Goal: Find specific page/section: Find specific page/section

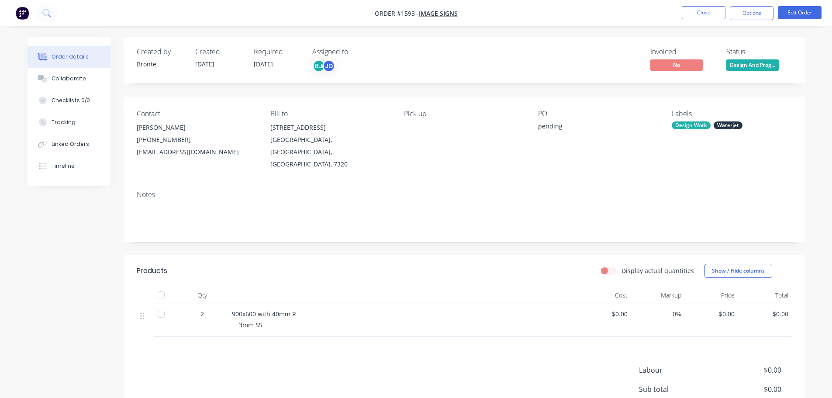
click at [747, 68] on span "Design And Prog..." at bounding box center [753, 64] width 52 height 11
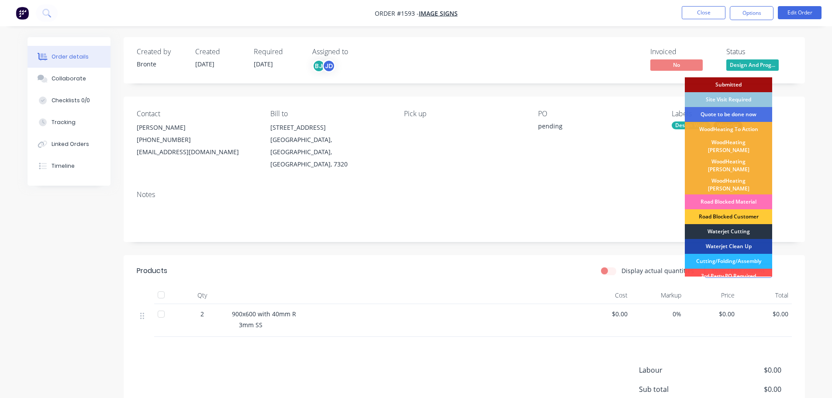
click at [745, 224] on div "Waterjet Cutting" at bounding box center [728, 231] width 87 height 15
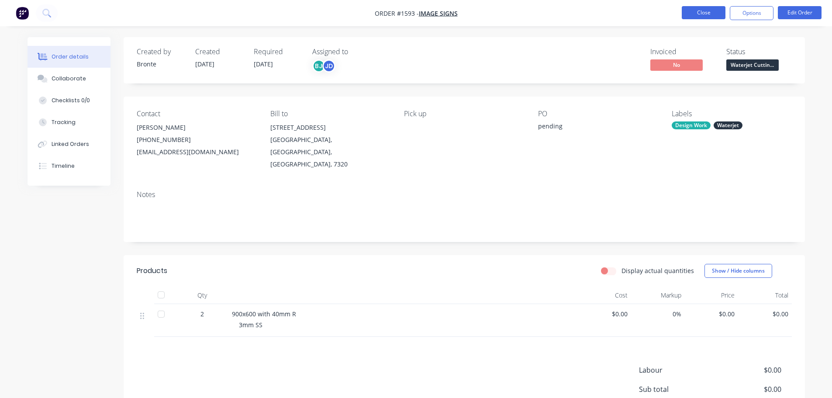
click at [691, 7] on button "Close" at bounding box center [704, 12] width 44 height 13
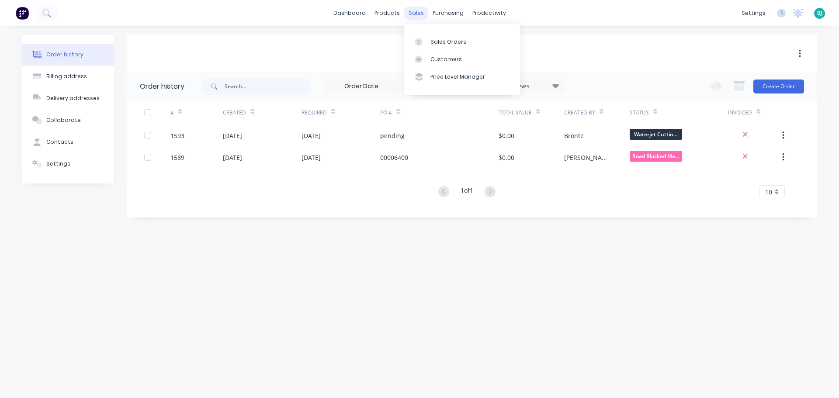
click at [423, 14] on div "sales" at bounding box center [416, 13] width 24 height 13
click at [420, 41] on icon at bounding box center [419, 42] width 8 height 8
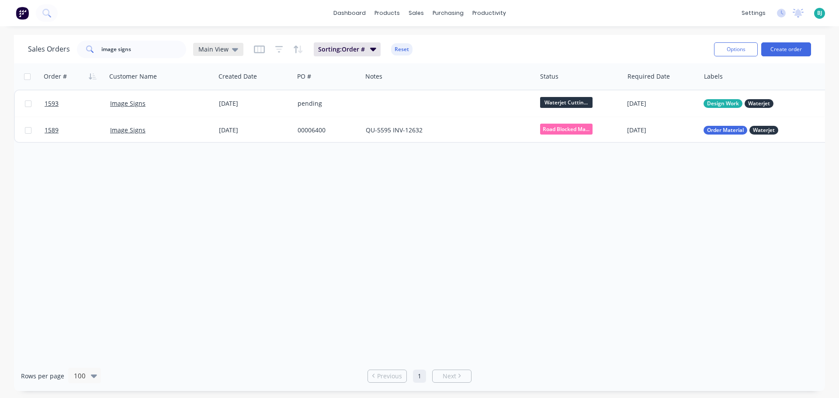
click at [228, 50] on div "Main View" at bounding box center [218, 49] width 40 height 8
click at [222, 159] on button "Archived" at bounding box center [246, 159] width 100 height 10
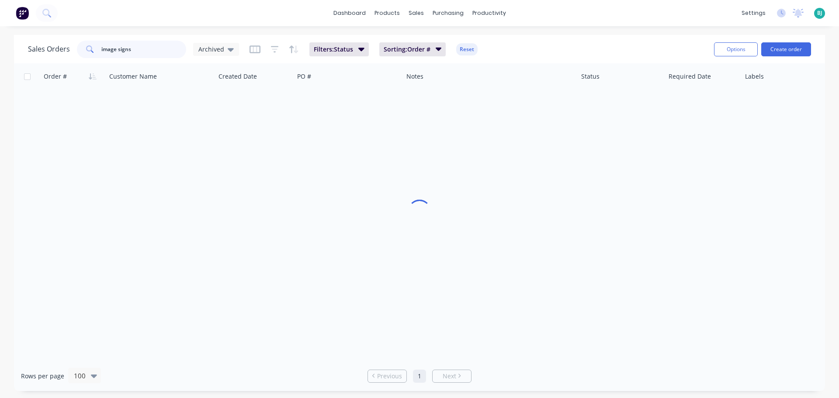
drag, startPoint x: 140, startPoint y: 53, endPoint x: 89, endPoint y: 52, distance: 50.7
click at [89, 52] on div "image signs" at bounding box center [131, 49] width 109 height 17
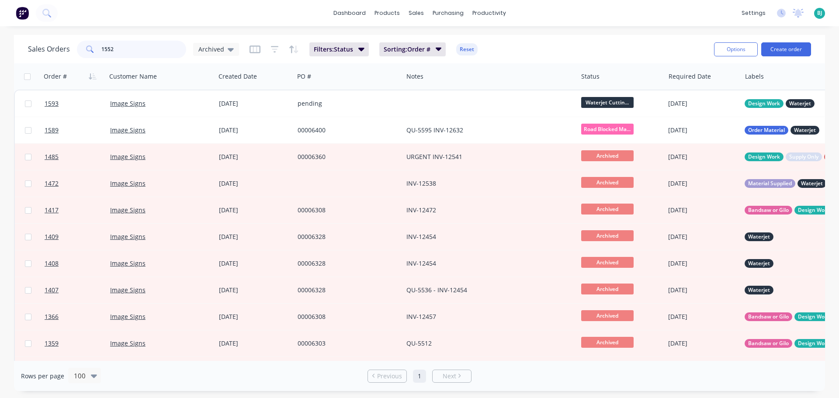
type input "1552"
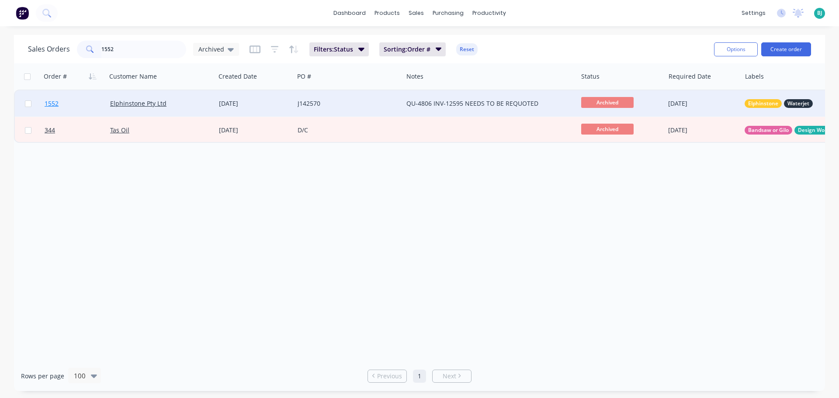
click at [91, 98] on link "1552" at bounding box center [78, 103] width 66 height 26
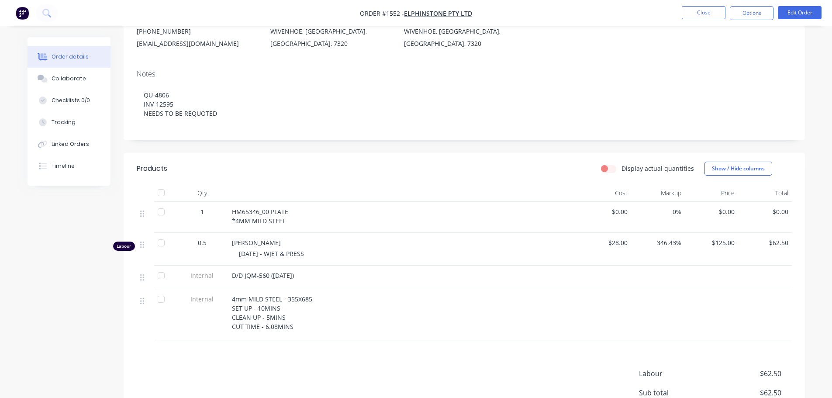
scroll to position [87, 0]
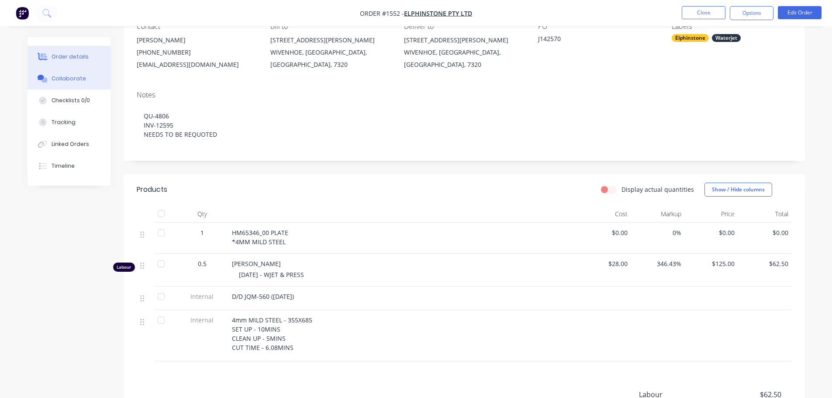
click at [68, 79] on div "Collaborate" at bounding box center [69, 79] width 35 height 8
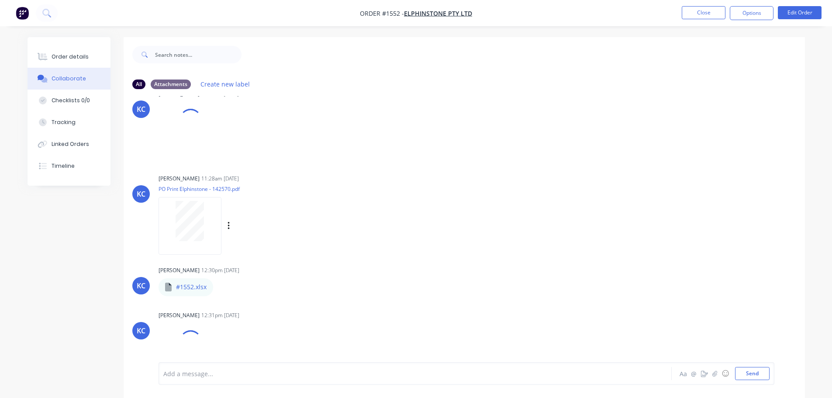
scroll to position [41, 0]
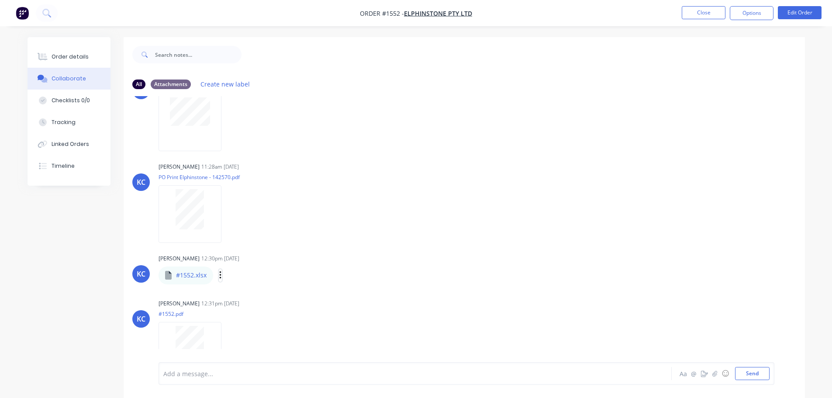
click at [221, 274] on icon "button" at bounding box center [220, 275] width 3 height 10
click at [0, 0] on button "Download" at bounding box center [0, 0] width 0 height 0
click at [73, 53] on div "Order details" at bounding box center [70, 57] width 37 height 8
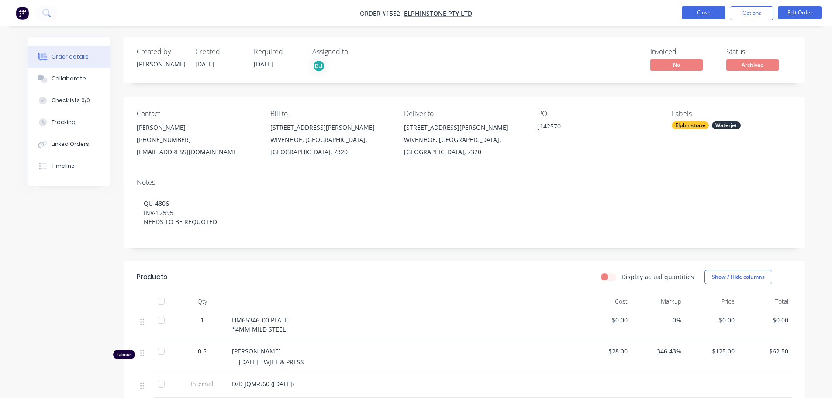
click at [703, 16] on button "Close" at bounding box center [704, 12] width 44 height 13
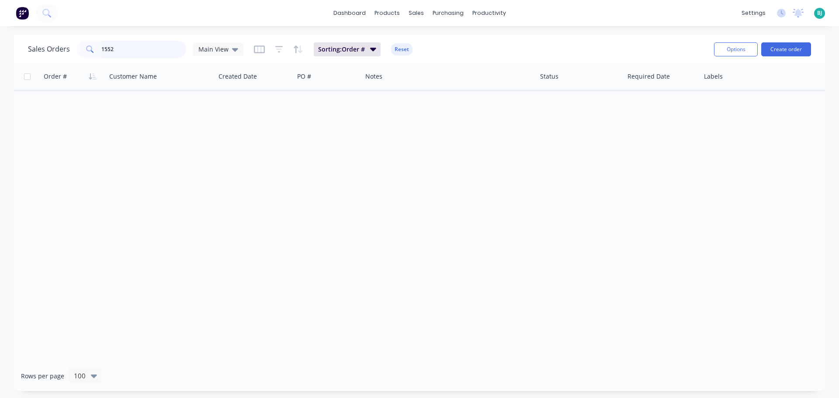
click at [128, 50] on input "1552" at bounding box center [143, 49] width 85 height 17
click at [122, 47] on input "1552" at bounding box center [143, 49] width 85 height 17
type input "1"
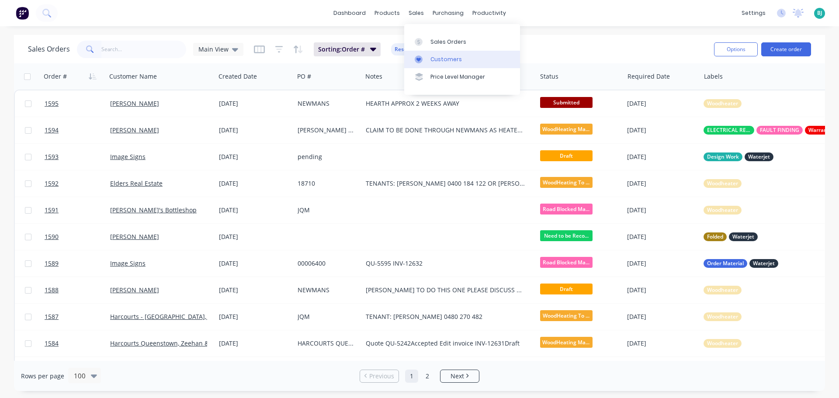
drag, startPoint x: 450, startPoint y: 56, endPoint x: 431, endPoint y: 62, distance: 19.6
click at [450, 56] on div "Customers" at bounding box center [445, 59] width 31 height 8
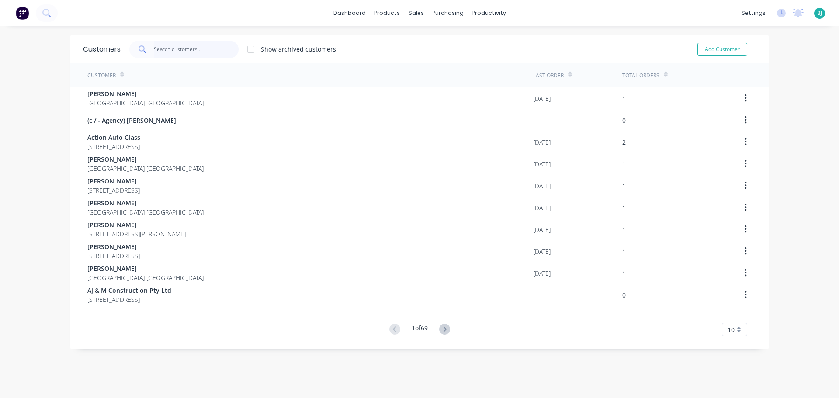
click at [169, 48] on input "text" at bounding box center [196, 49] width 85 height 17
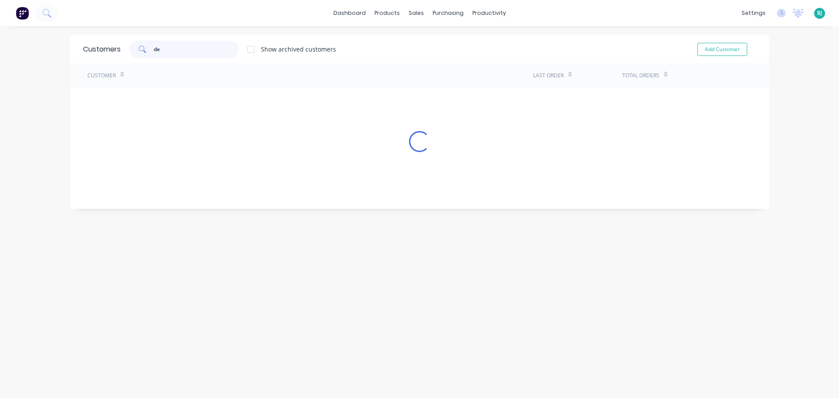
type input "d"
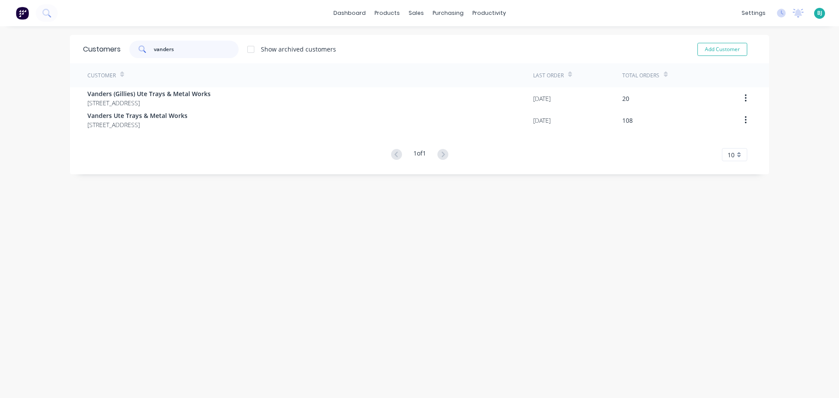
type input "vanders"
click at [187, 133] on div "Customer Last Order Total Orders Vanders (Gillies) Ute Trays & Metal Works [STR…" at bounding box center [419, 112] width 699 height 98
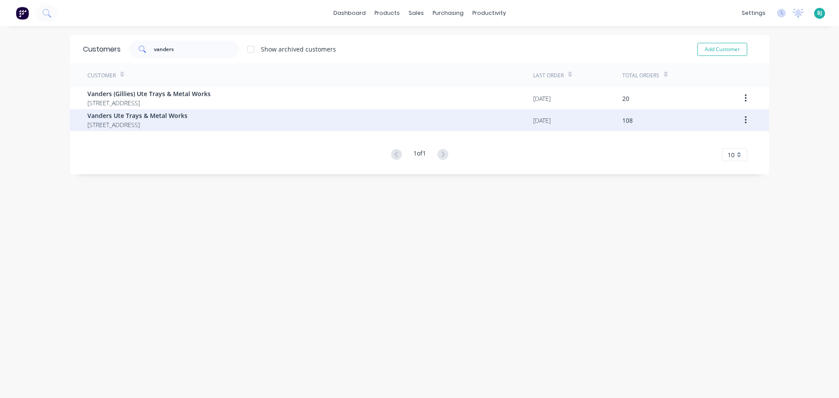
click at [187, 119] on span "Vanders Ute Trays & Metal Works" at bounding box center [137, 115] width 100 height 9
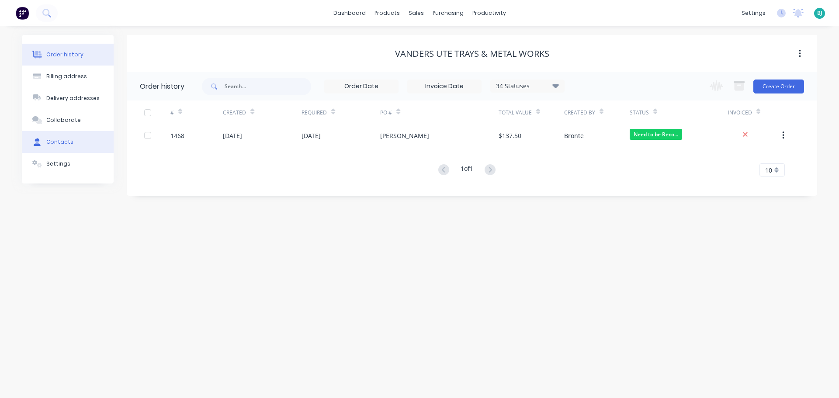
click at [77, 135] on button "Contacts" at bounding box center [68, 142] width 92 height 22
select select "AU"
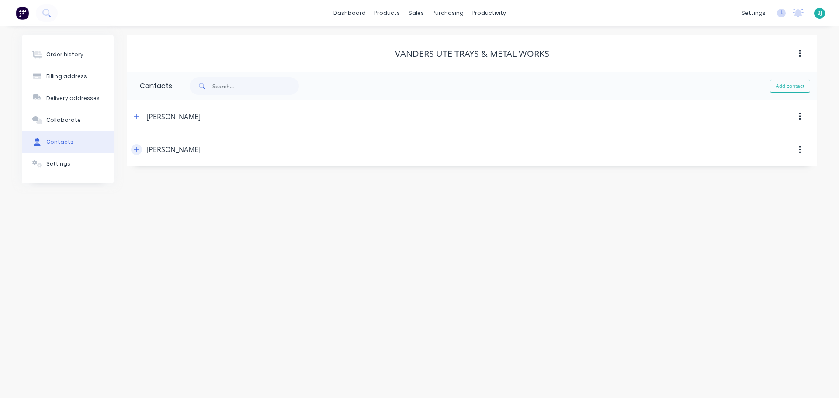
click at [137, 149] on icon "button" at bounding box center [136, 149] width 5 height 5
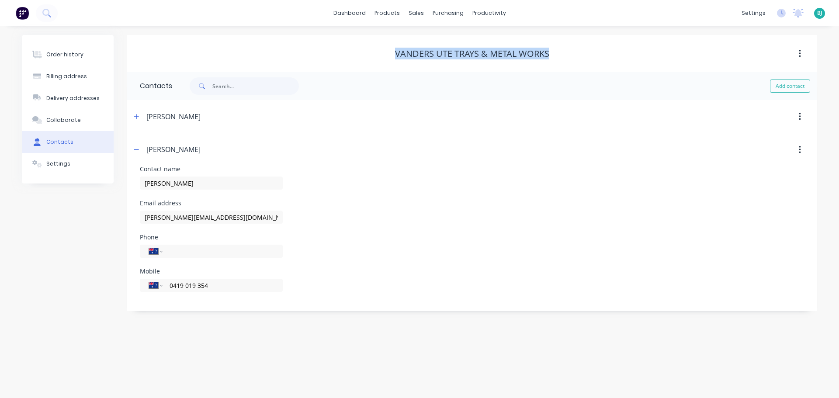
drag, startPoint x: 393, startPoint y: 54, endPoint x: 576, endPoint y: 50, distance: 183.1
click at [576, 50] on div "Vanders Ute Trays & Metal Works" at bounding box center [472, 53] width 690 height 10
click at [589, 56] on div "Vanders Ute Trays & Metal Works" at bounding box center [472, 53] width 690 height 10
drag, startPoint x: 550, startPoint y: 53, endPoint x: 369, endPoint y: 53, distance: 180.9
click at [369, 53] on div "Vanders Ute Trays & Metal Works" at bounding box center [472, 54] width 690 height 16
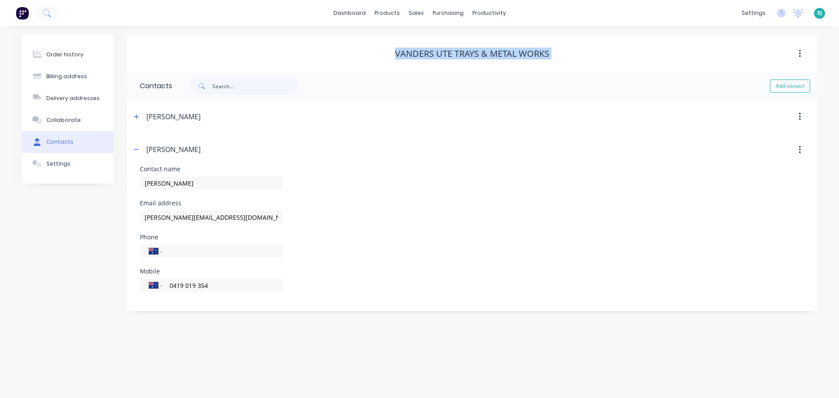
drag, startPoint x: 368, startPoint y: 50, endPoint x: 361, endPoint y: 51, distance: 7.0
click at [367, 50] on div "Vanders Ute Trays & Metal Works" at bounding box center [472, 53] width 690 height 10
click at [139, 149] on icon "button" at bounding box center [136, 149] width 5 height 0
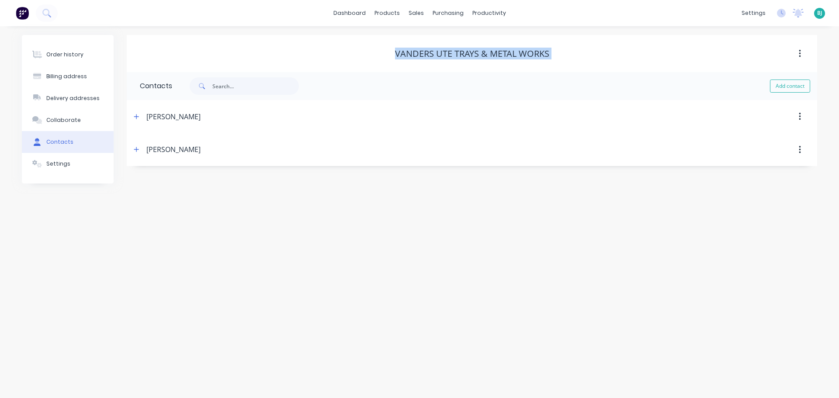
click at [578, 49] on div "Vanders Ute Trays & Metal Works" at bounding box center [472, 53] width 690 height 10
drag, startPoint x: 567, startPoint y: 49, endPoint x: 541, endPoint y: 55, distance: 26.0
click at [567, 48] on div "Vanders Ute Trays & Metal Works" at bounding box center [472, 53] width 690 height 10
drag, startPoint x: 557, startPoint y: 50, endPoint x: 524, endPoint y: 54, distance: 33.0
click at [557, 50] on div "Vanders Ute Trays & Metal Works" at bounding box center [472, 53] width 690 height 10
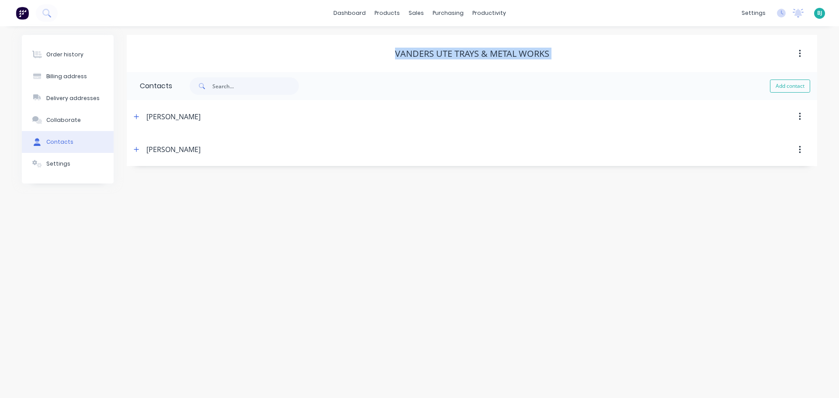
click at [463, 56] on div "Vanders Ute Trays & Metal Works" at bounding box center [472, 53] width 154 height 10
drag, startPoint x: 559, startPoint y: 51, endPoint x: 368, endPoint y: 52, distance: 190.9
click at [368, 52] on div "Vanders Ute Trays & Metal Works" at bounding box center [472, 53] width 690 height 10
click at [366, 46] on div "Vanders Ute Trays & Metal Works" at bounding box center [472, 54] width 690 height 16
click at [137, 118] on icon "button" at bounding box center [136, 116] width 5 height 5
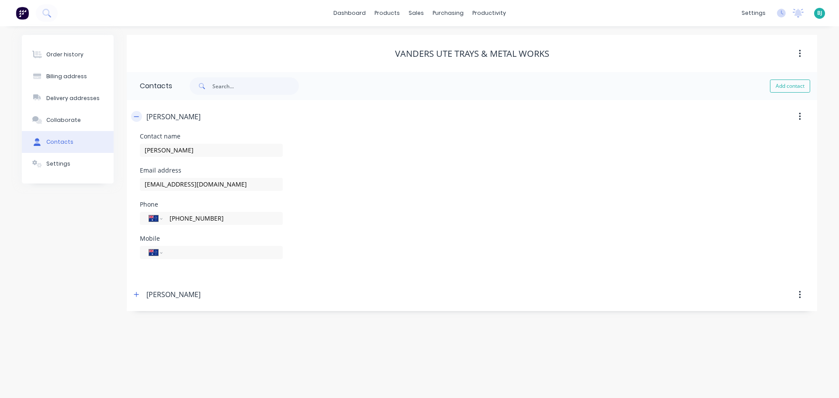
click at [136, 118] on icon "button" at bounding box center [136, 117] width 5 height 6
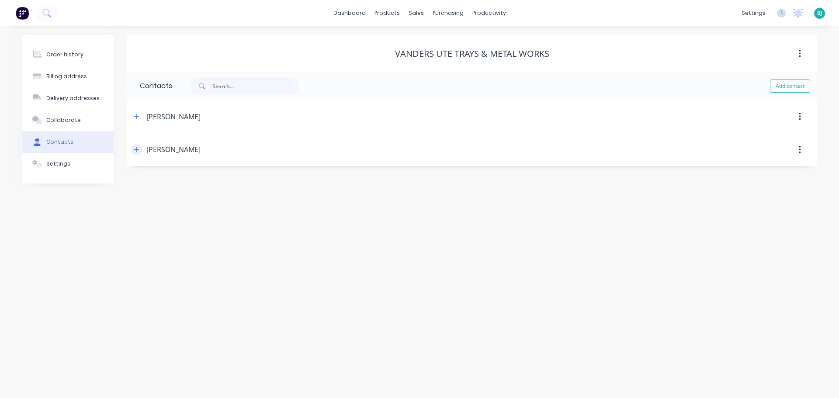
click at [135, 149] on icon "button" at bounding box center [136, 149] width 5 height 6
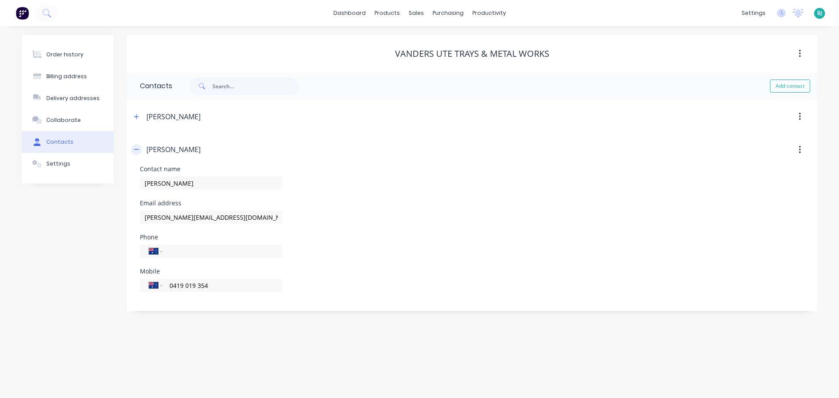
click at [141, 149] on button "button" at bounding box center [136, 149] width 11 height 11
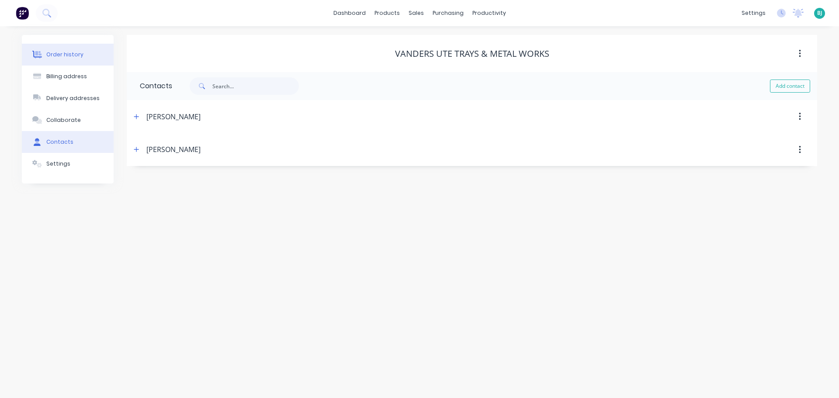
click at [76, 52] on div "Order history" at bounding box center [64, 55] width 37 height 8
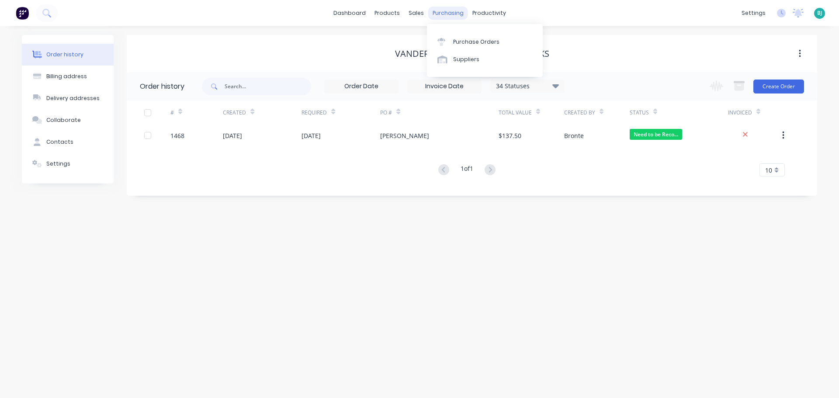
click at [428, 13] on div "purchasing" at bounding box center [448, 13] width 40 height 13
click at [418, 11] on div "sales" at bounding box center [416, 13] width 24 height 13
click at [427, 45] on div at bounding box center [421, 42] width 13 height 8
